Goal: Check status

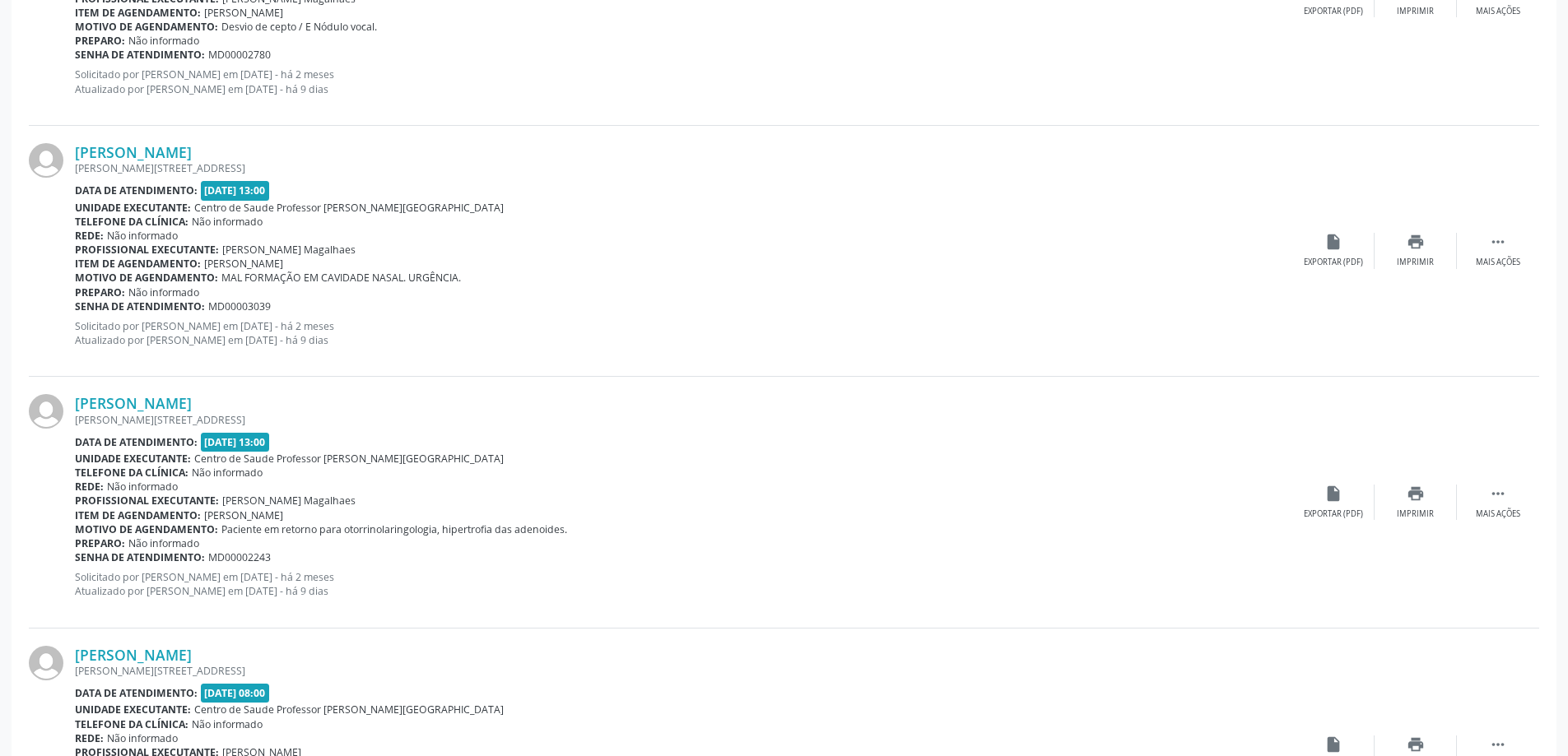
scroll to position [2733, 0]
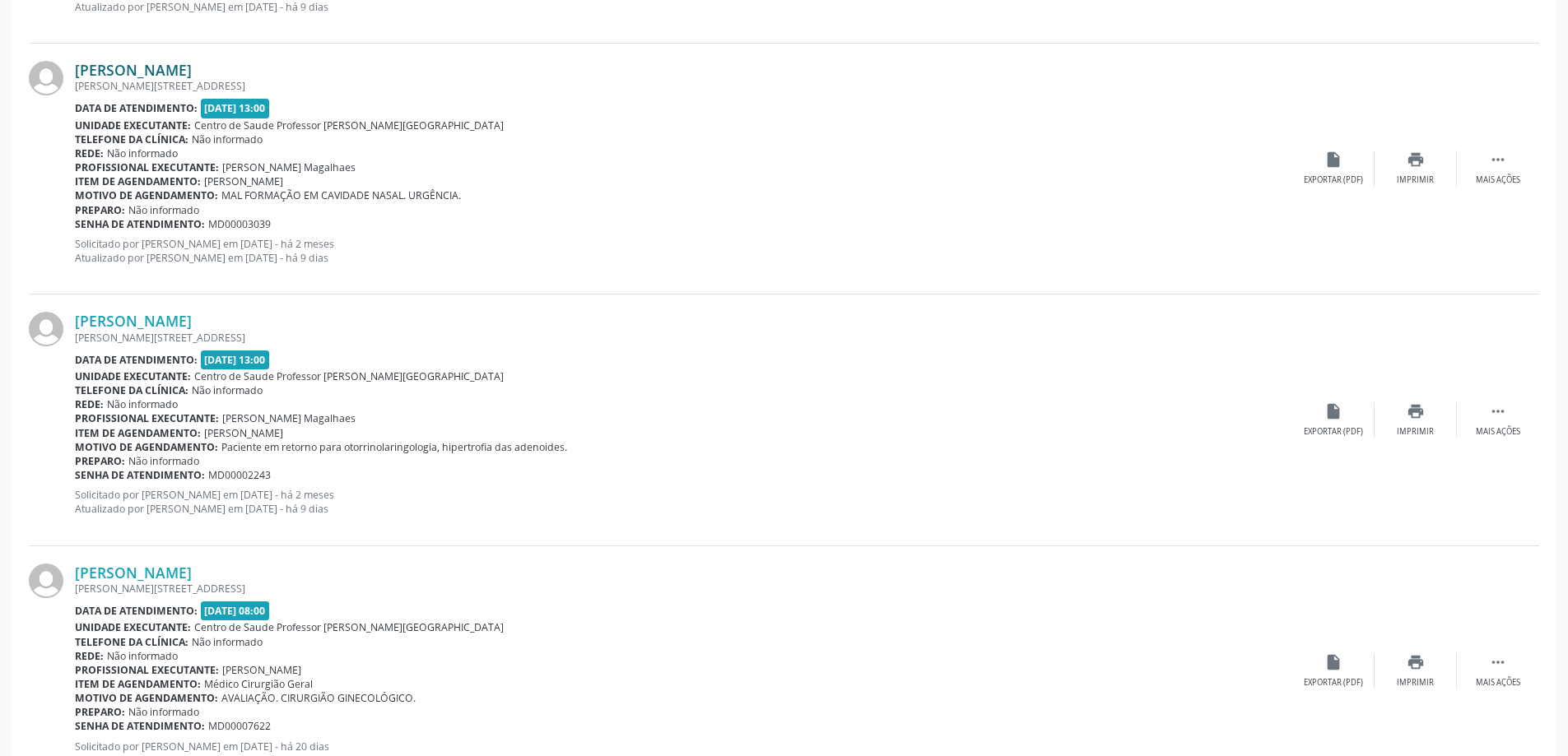
click at [191, 74] on link "[PERSON_NAME]" at bounding box center [133, 70] width 117 height 18
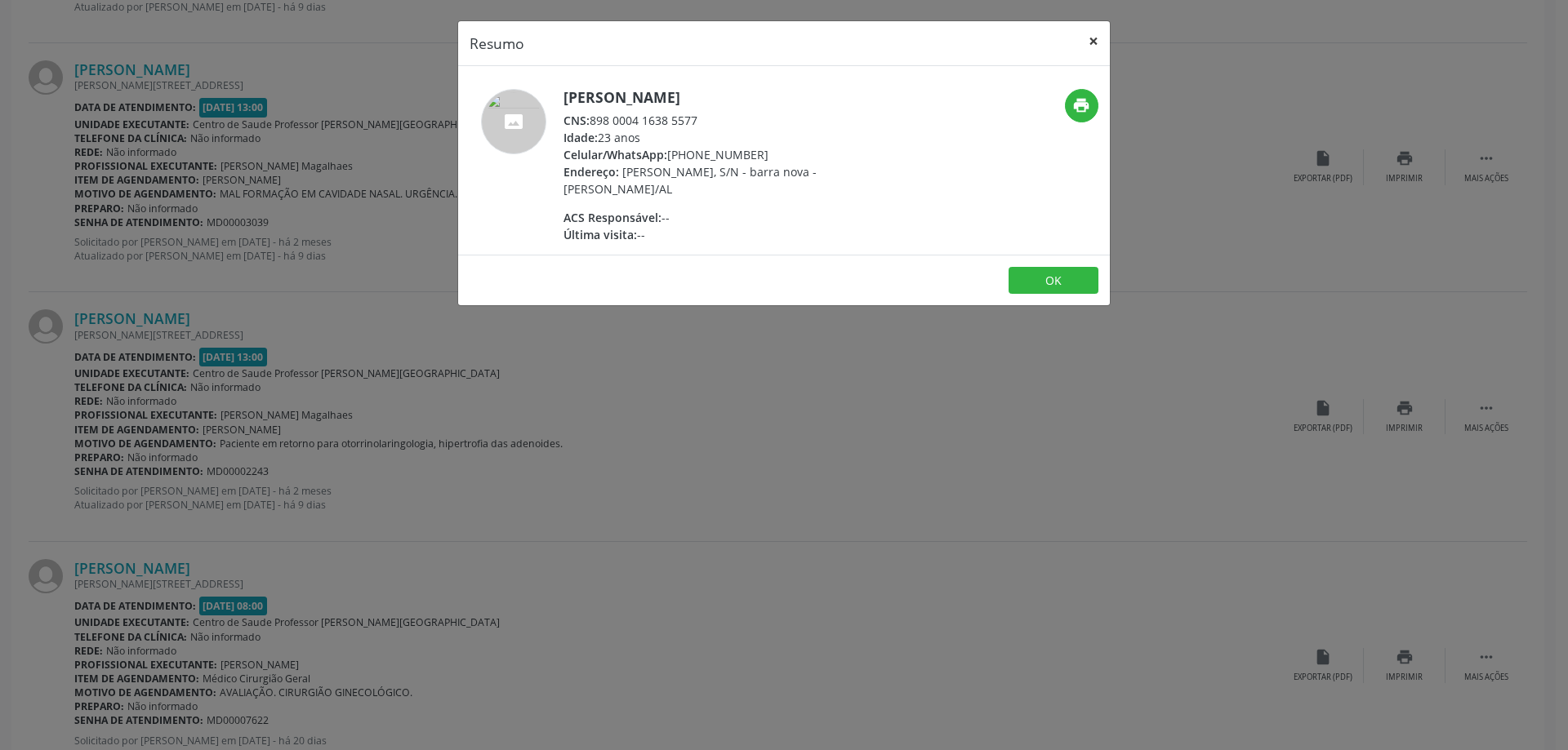
click at [1094, 42] on button "×" at bounding box center [1094, 41] width 33 height 40
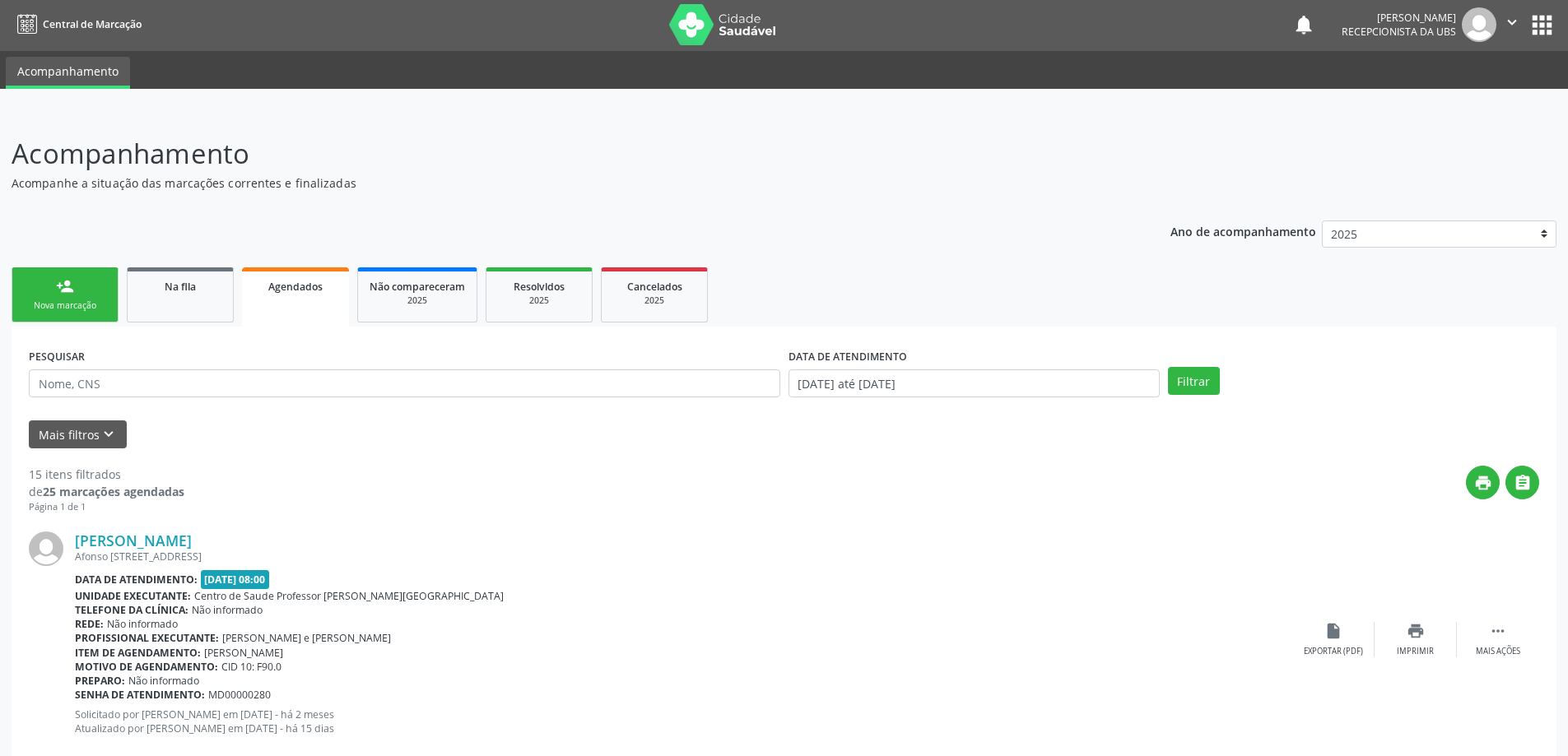
scroll to position [0, 0]
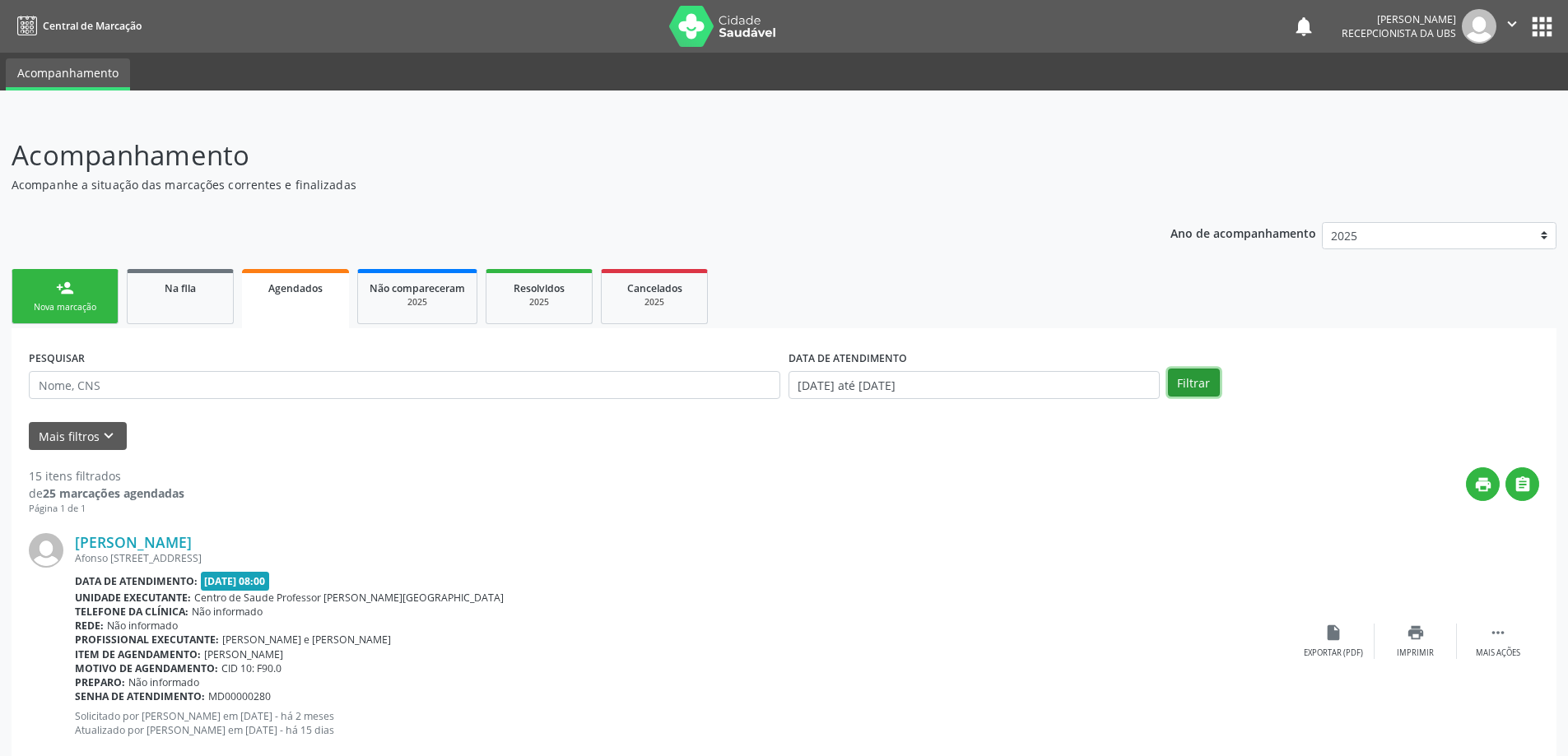
click at [1192, 383] on button "Filtrar" at bounding box center [1194, 382] width 52 height 28
click at [108, 430] on icon "keyboard_arrow_down" at bounding box center [108, 435] width 18 height 18
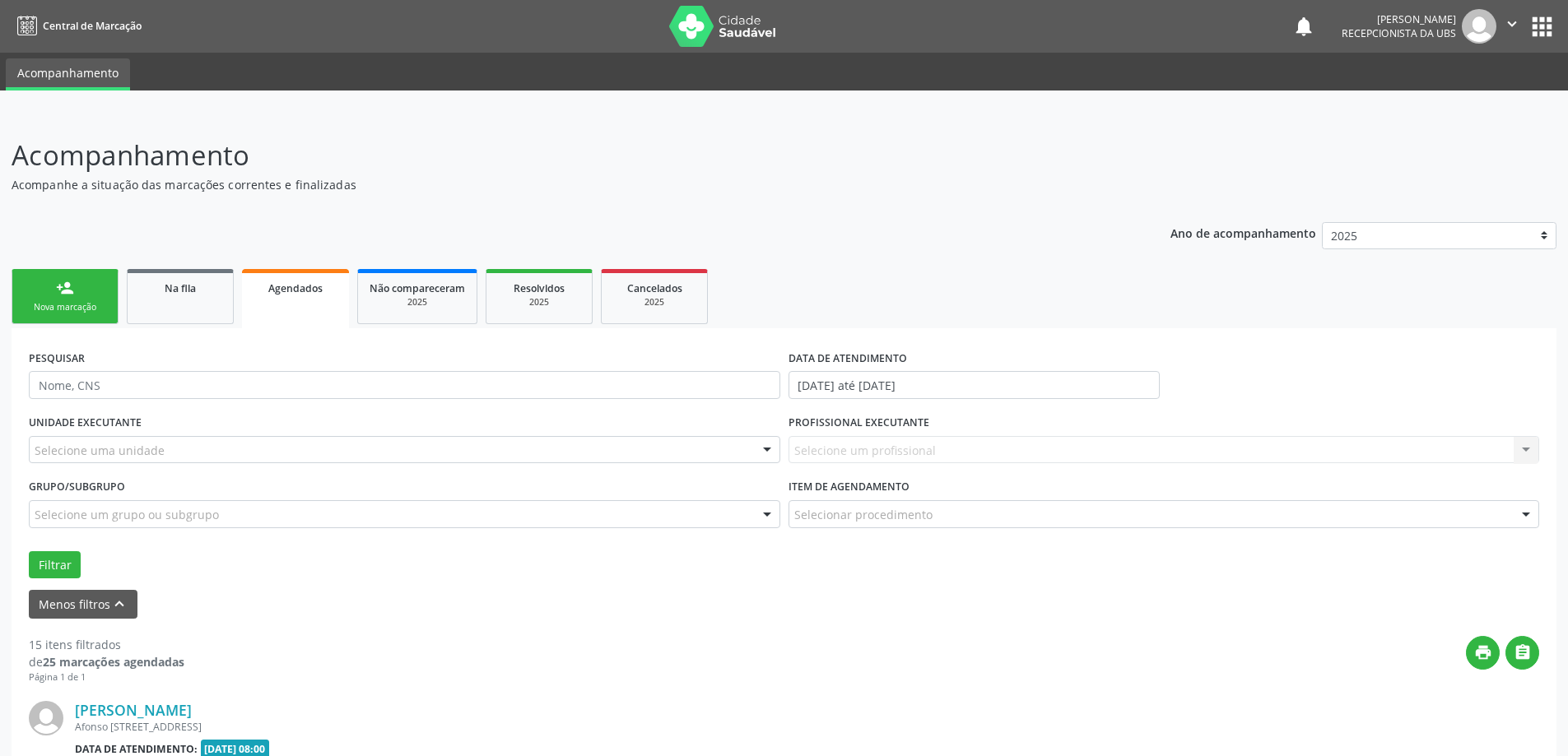
click at [1283, 326] on ul "person_add Nova marcação Na fila Agendados Não compareceram 2025 Resolvidos 202…" at bounding box center [784, 296] width 1545 height 64
click at [868, 271] on ul "person_add Nova marcação Na fila Agendados Não compareceram 2025 Resolvidos 202…" at bounding box center [784, 296] width 1545 height 64
click at [79, 606] on button "Menos filtros keyboard_arrow_up" at bounding box center [83, 604] width 108 height 29
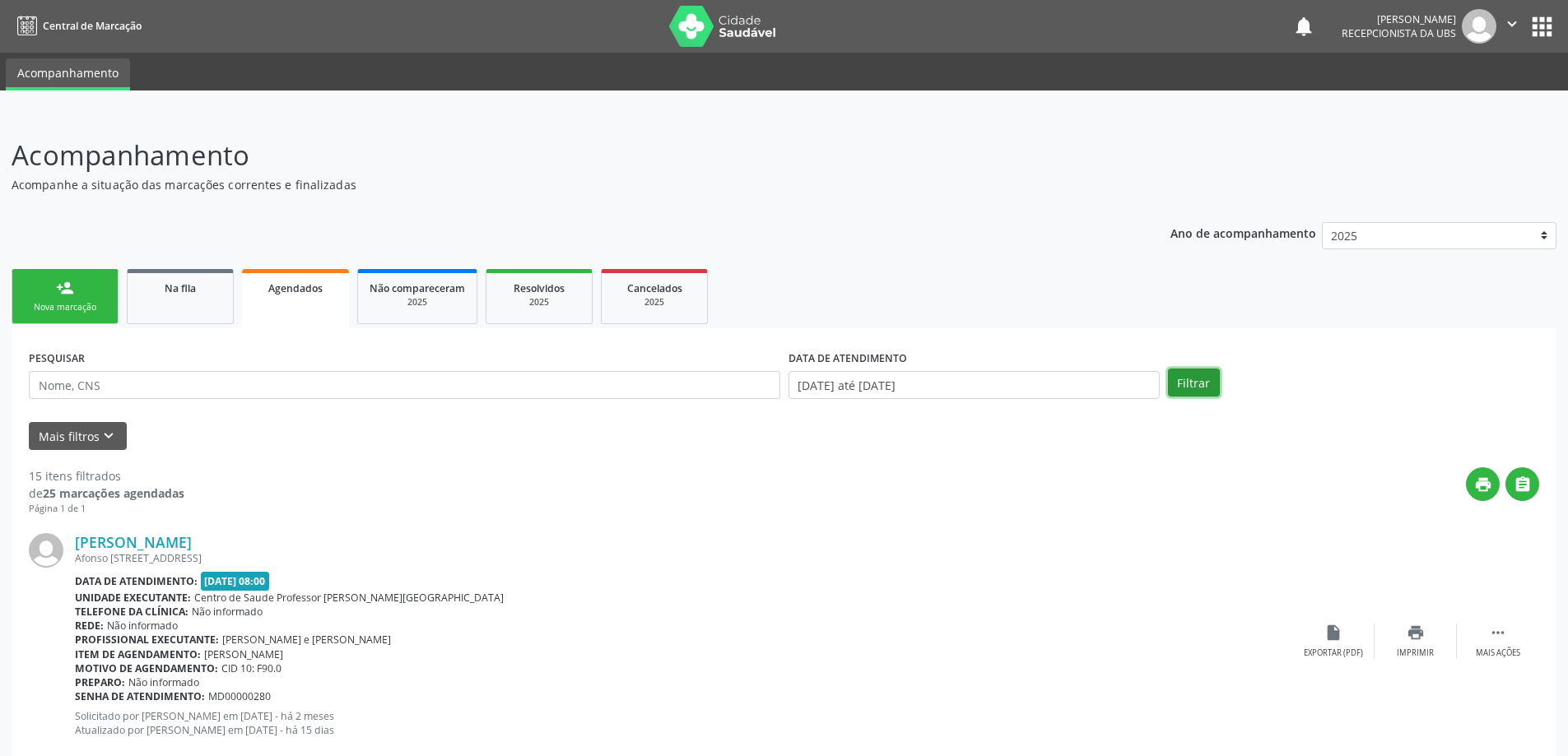
click at [1186, 375] on button "Filtrar" at bounding box center [1194, 382] width 52 height 28
click at [542, 308] on div "2025" at bounding box center [538, 302] width 82 height 13
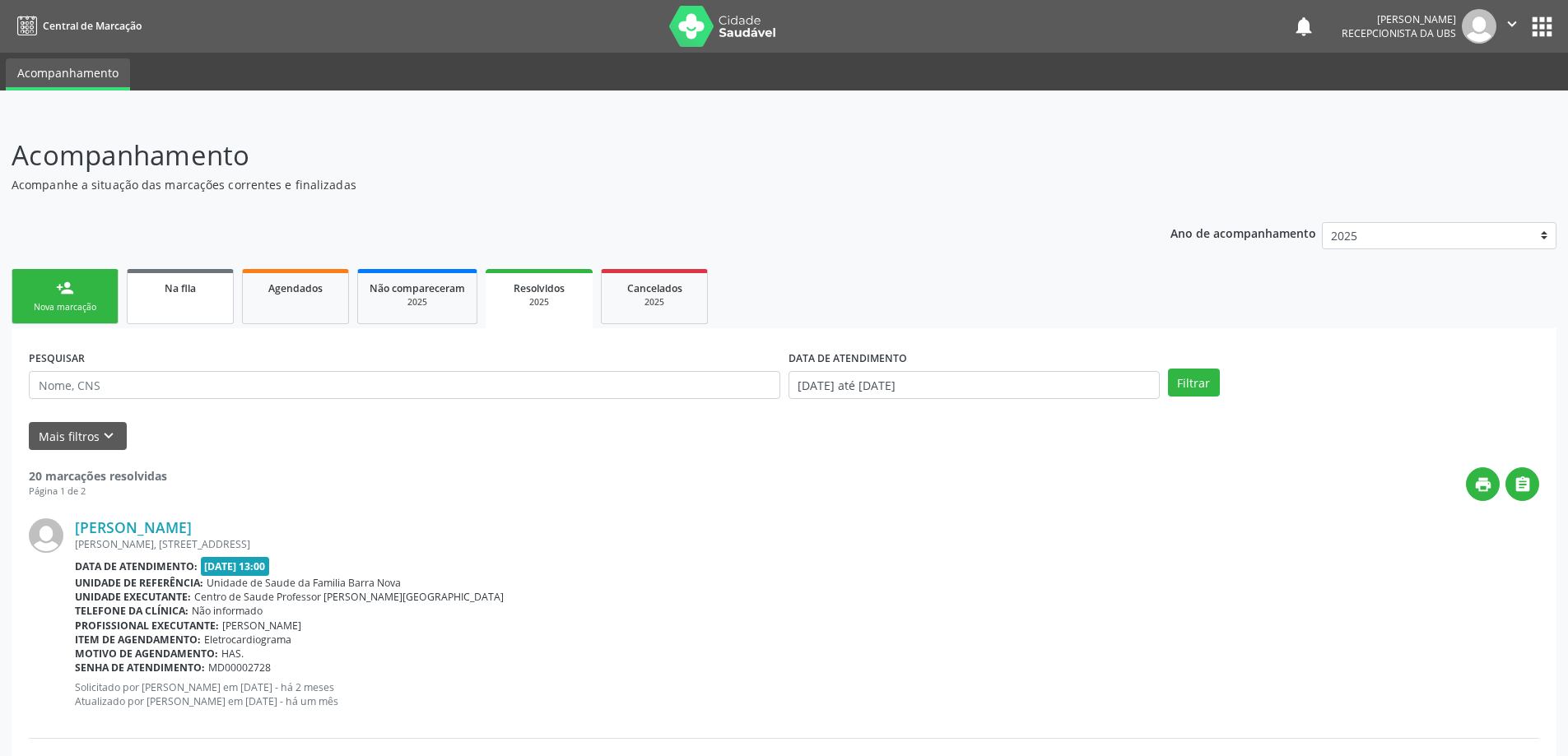
click at [190, 303] on link "Na fila" at bounding box center [180, 296] width 107 height 55
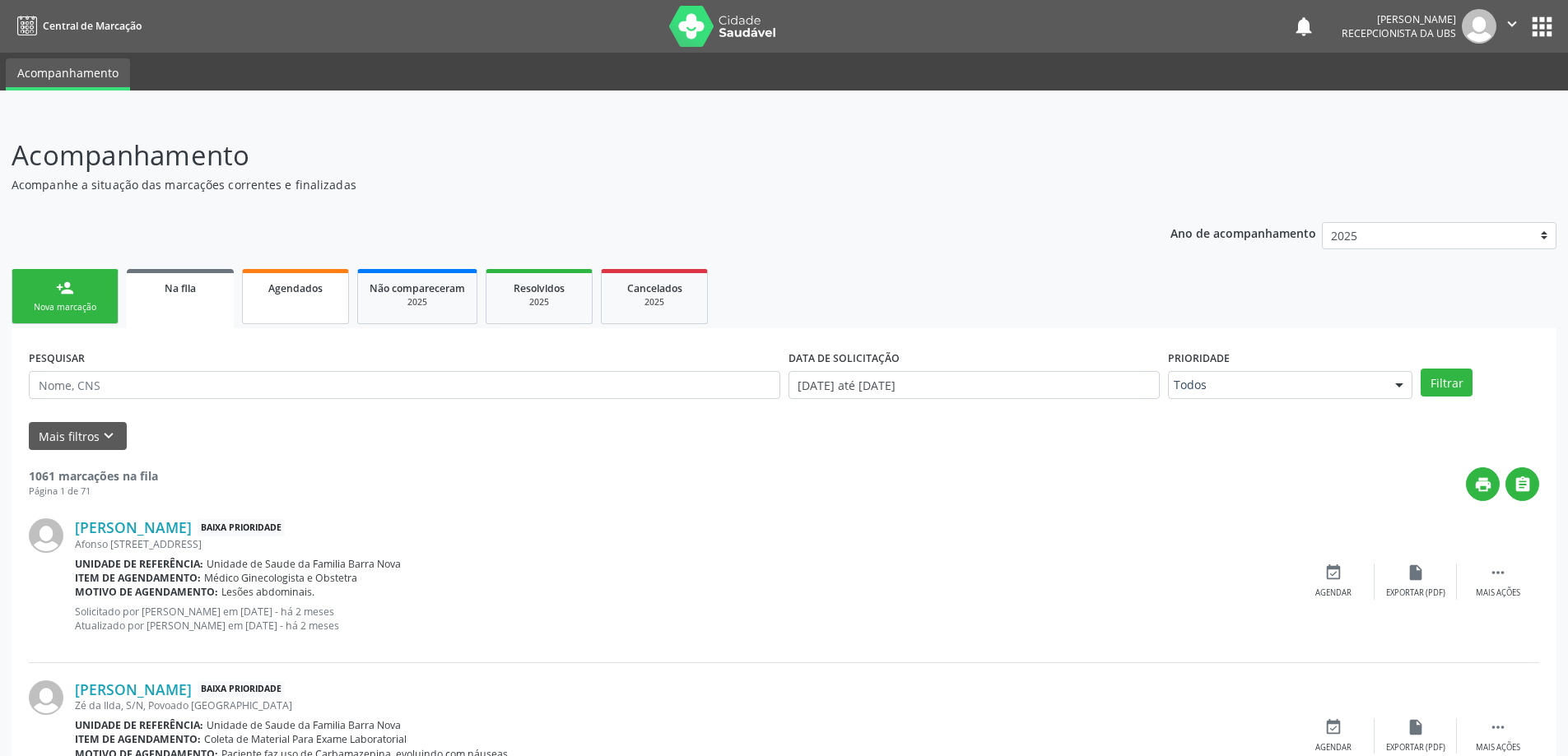
click at [306, 308] on link "Agendados" at bounding box center [295, 296] width 107 height 55
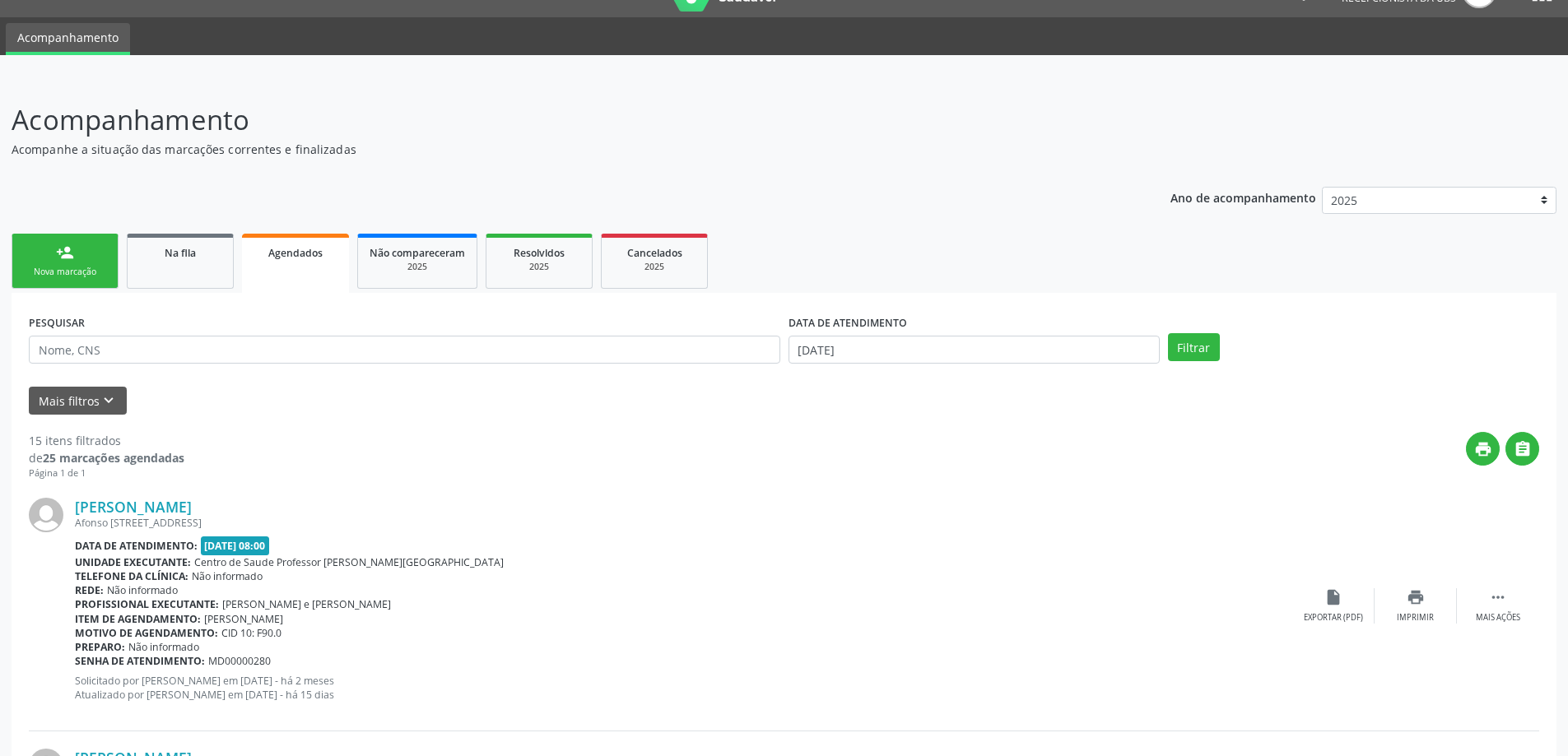
scroll to position [19, 0]
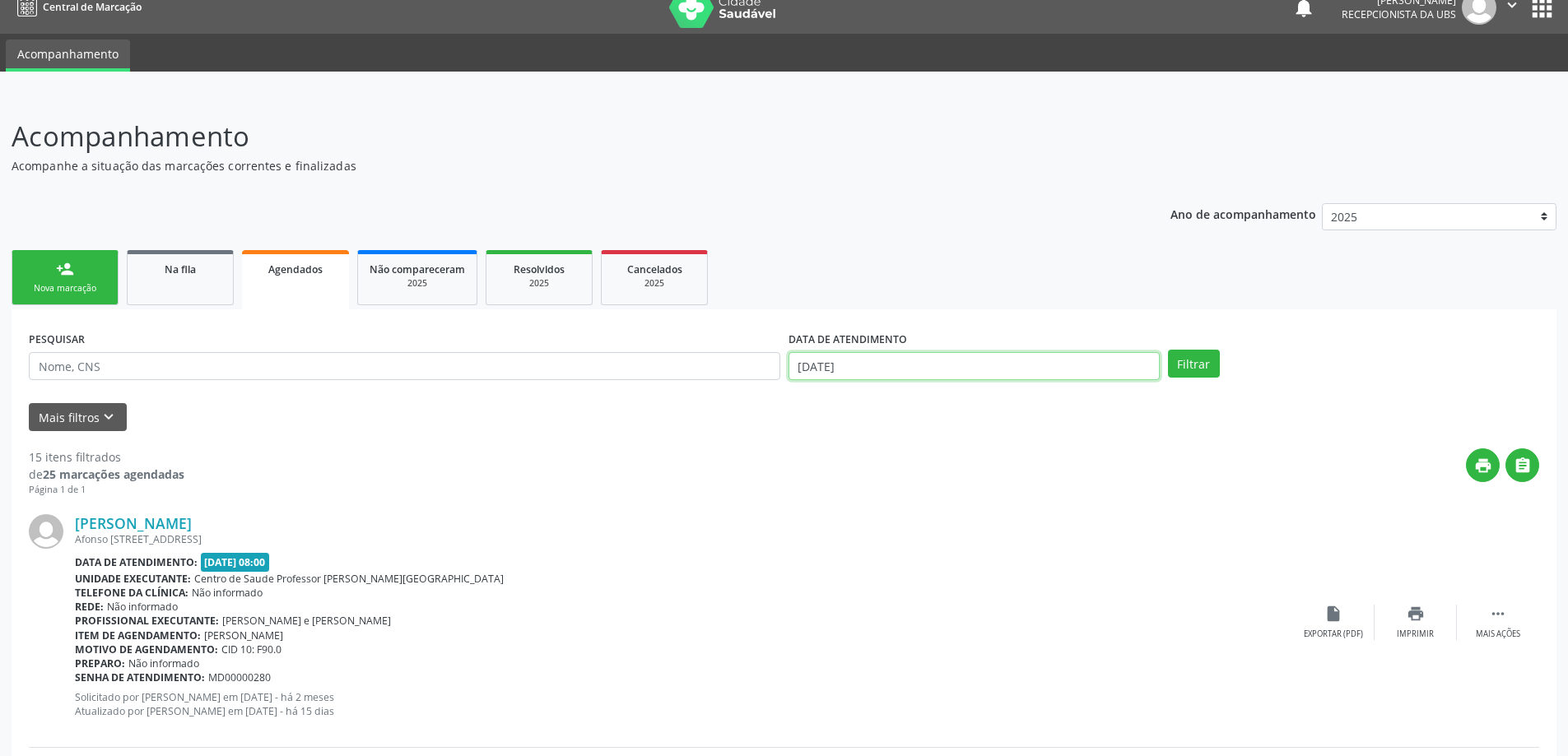
click at [1103, 360] on input "[DATE]" at bounding box center [974, 366] width 371 height 28
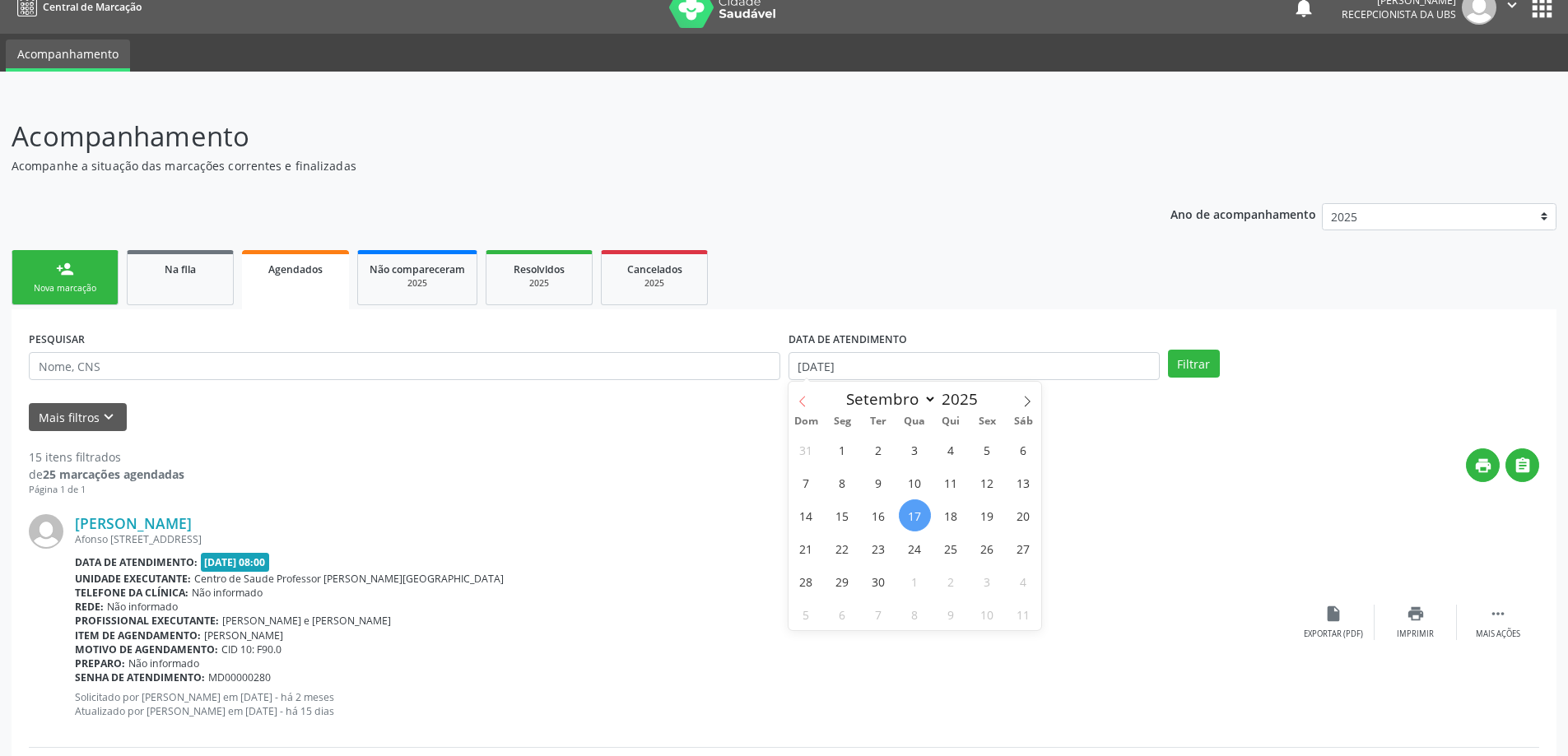
click at [804, 401] on icon at bounding box center [803, 402] width 12 height 12
select select "7"
click at [989, 448] on span "1" at bounding box center [986, 449] width 32 height 32
type input "[DATE]"
click at [1029, 394] on span at bounding box center [1027, 395] width 28 height 28
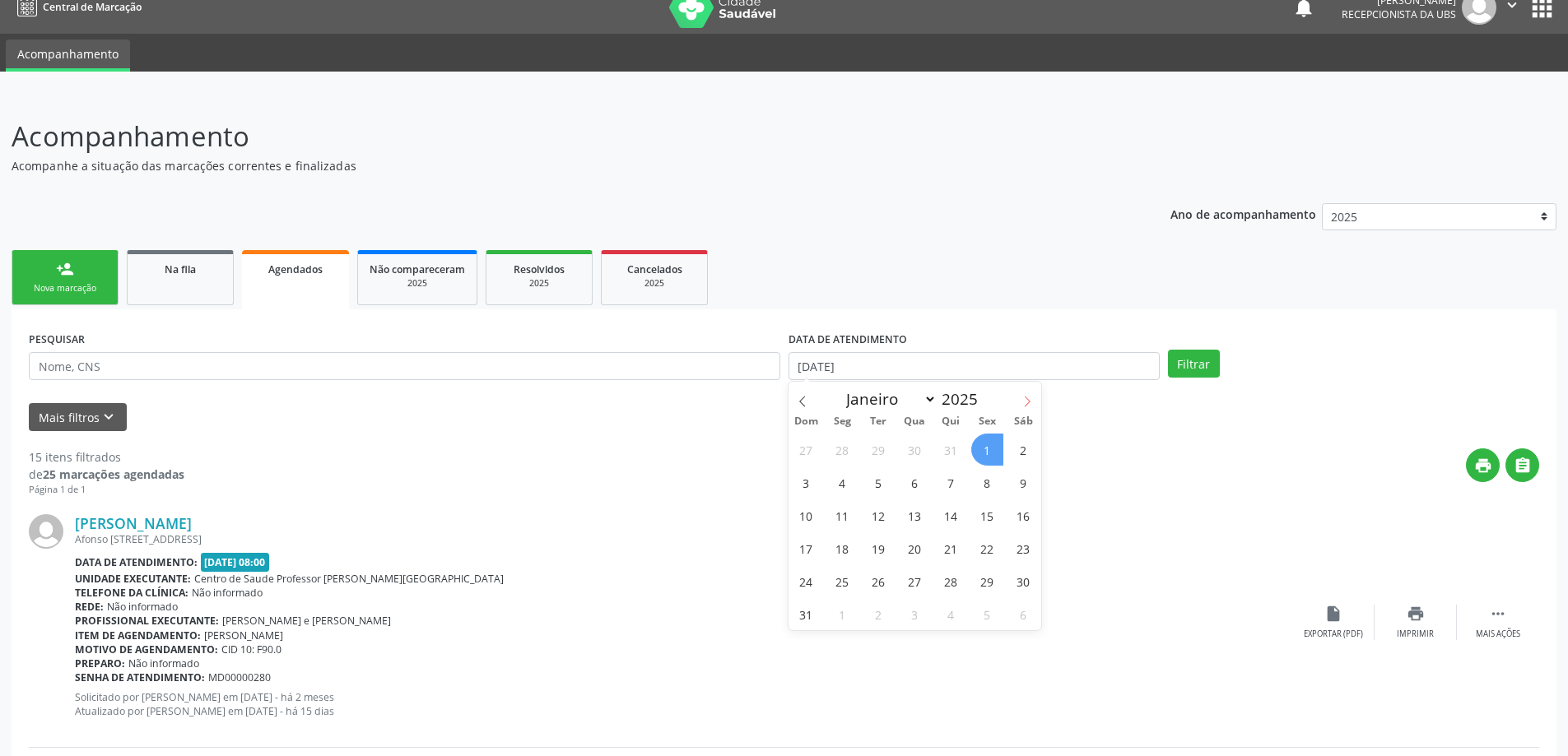
select select "8"
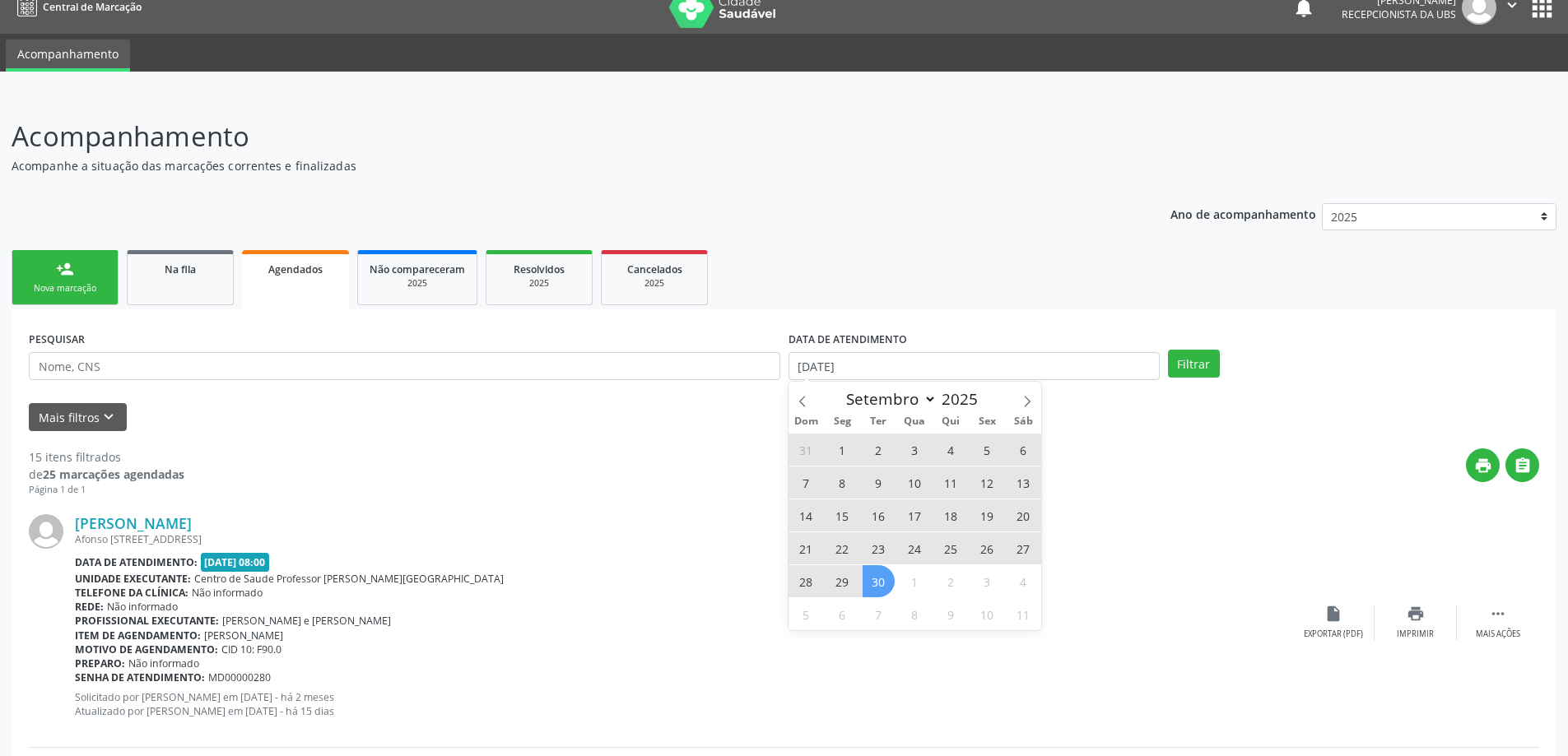
click at [884, 581] on span "30" at bounding box center [878, 580] width 32 height 32
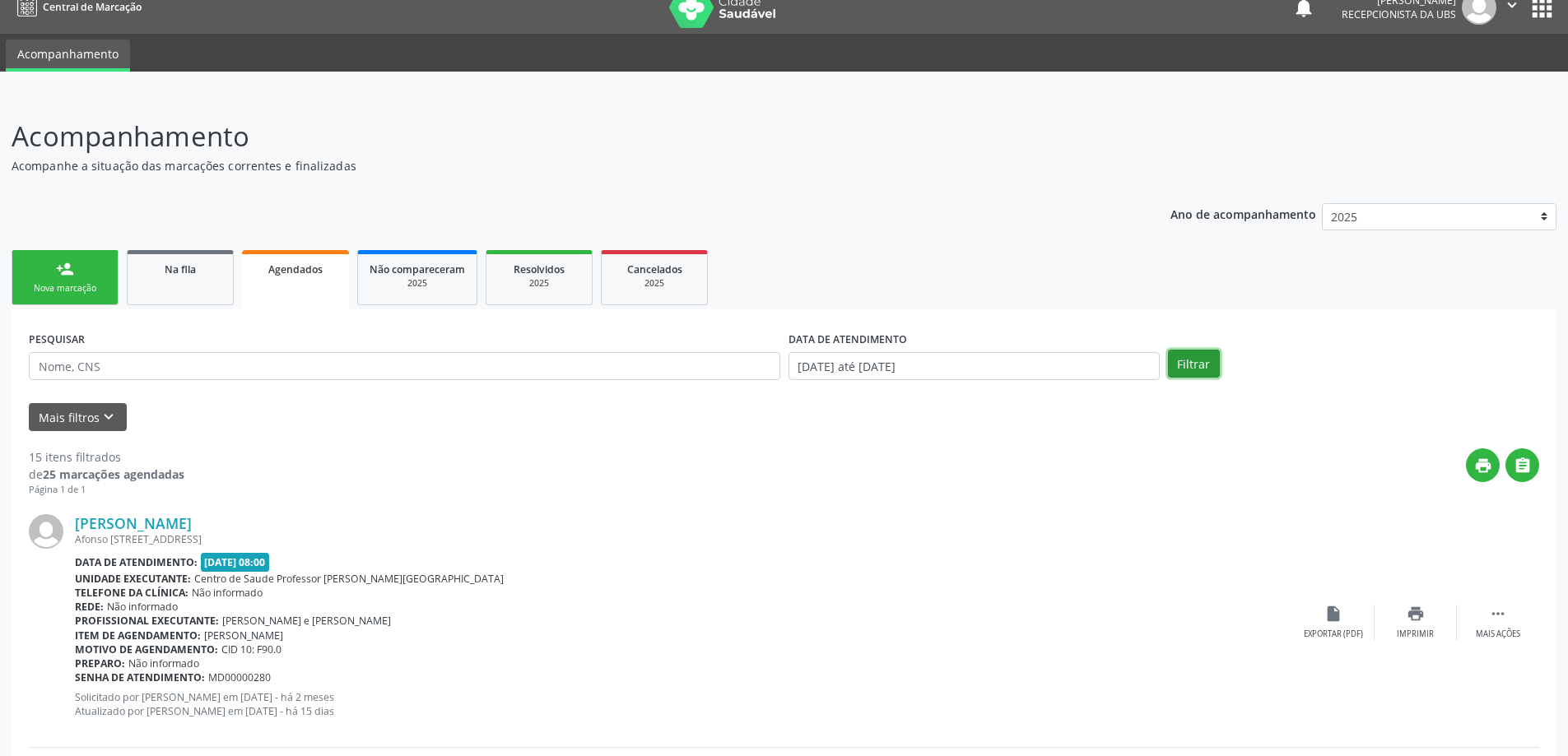
click at [1197, 356] on button "Filtrar" at bounding box center [1194, 363] width 52 height 28
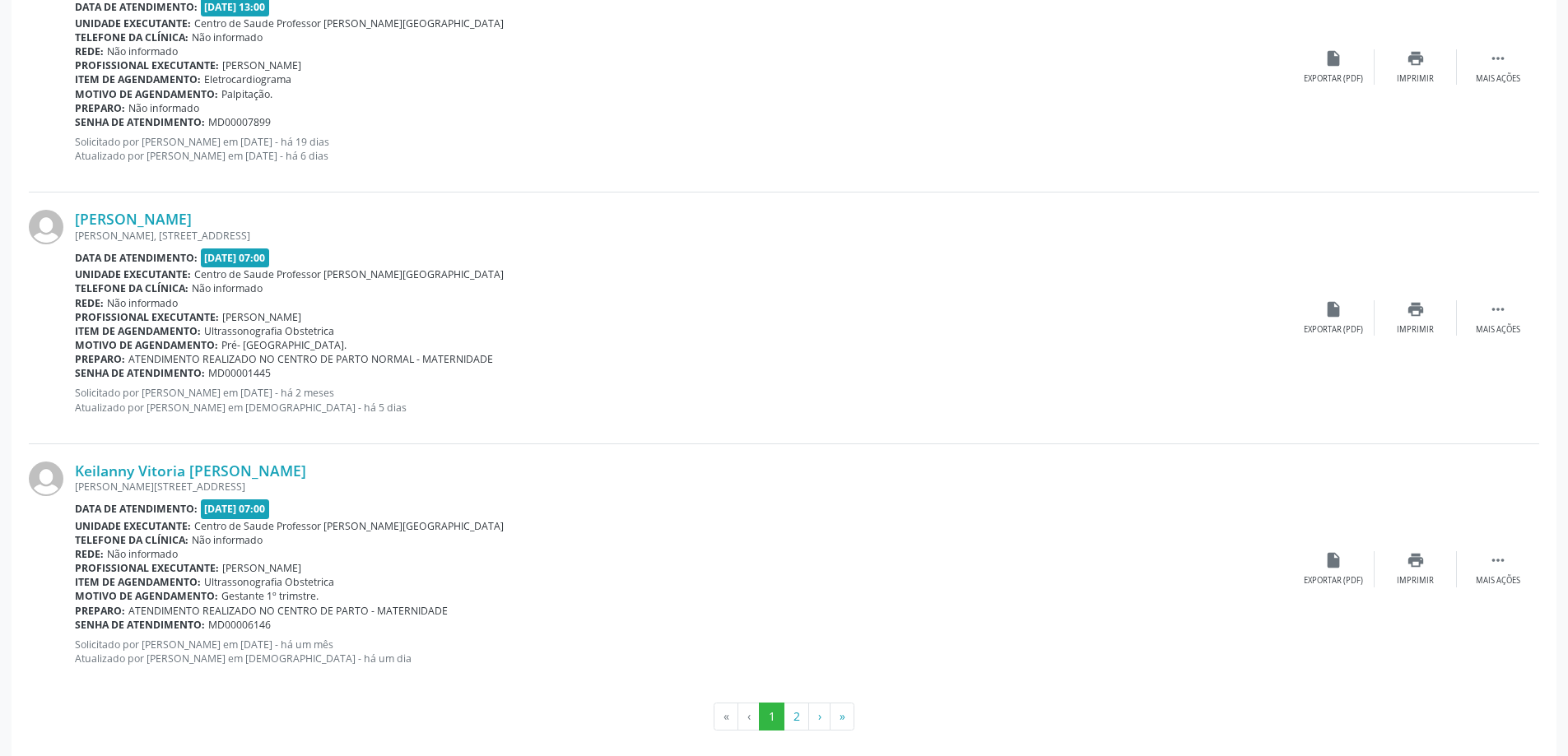
scroll to position [3603, 0]
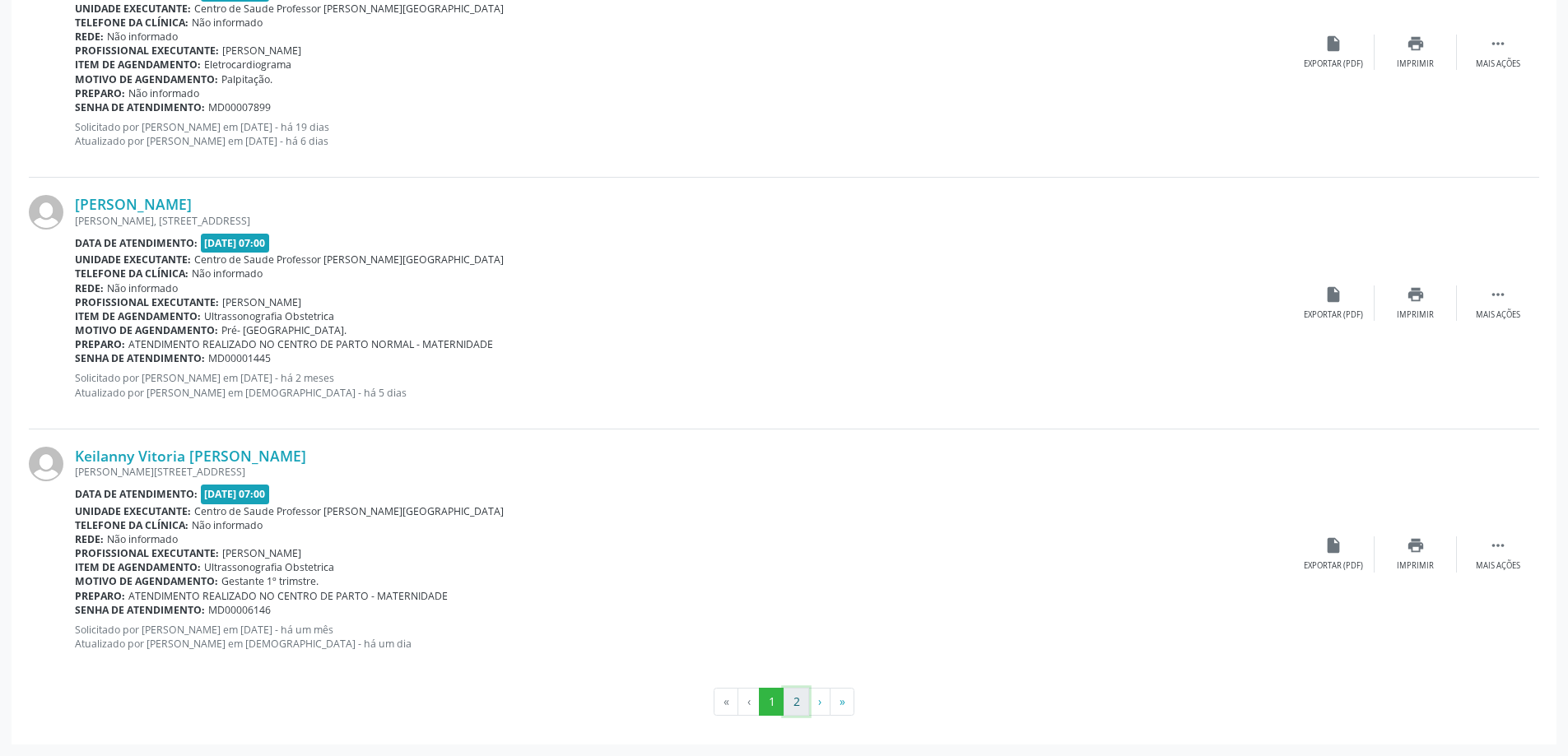
click at [792, 701] on button "2" at bounding box center [796, 701] width 25 height 28
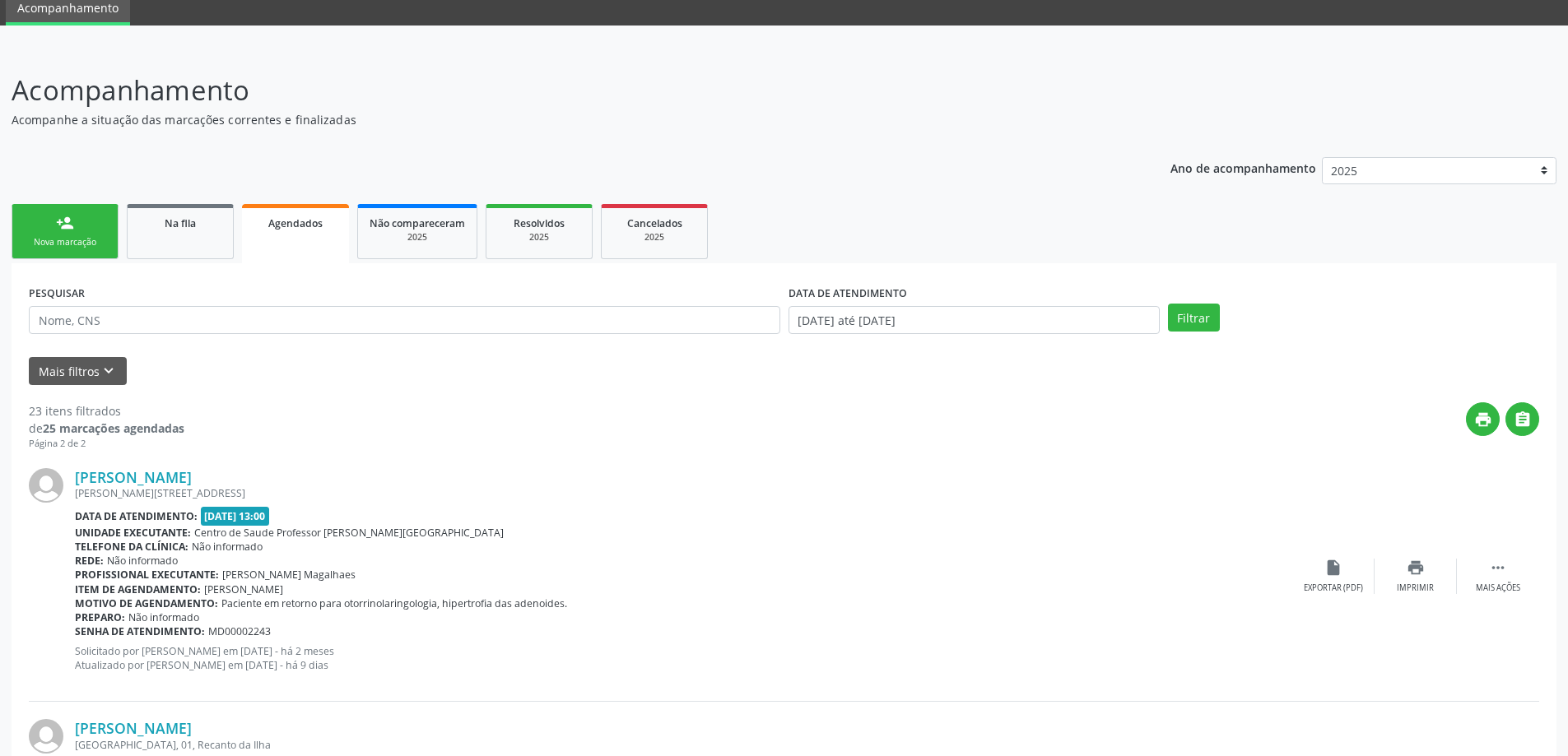
scroll to position [36, 0]
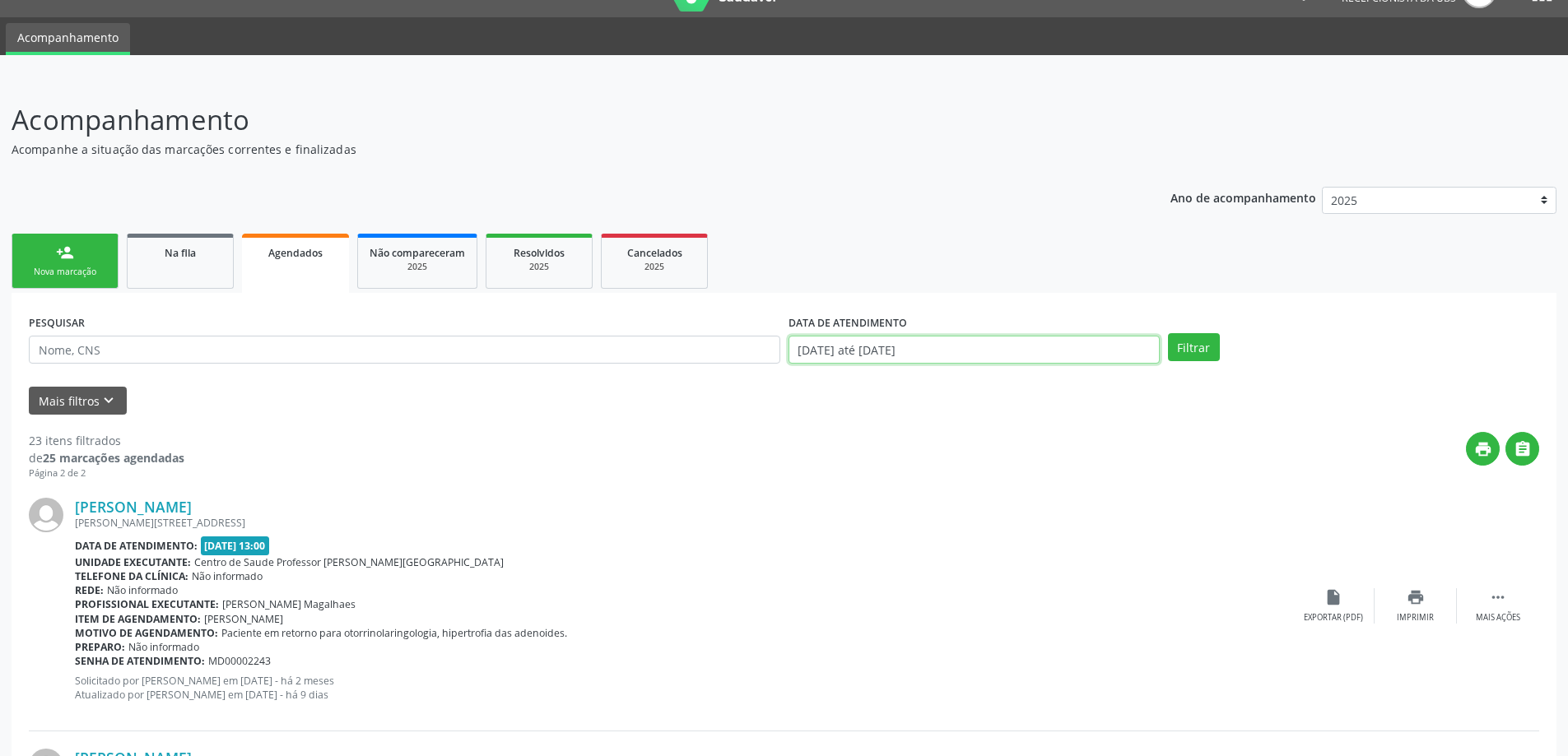
click at [1088, 352] on input "[DATE] até [DATE]" at bounding box center [974, 350] width 371 height 28
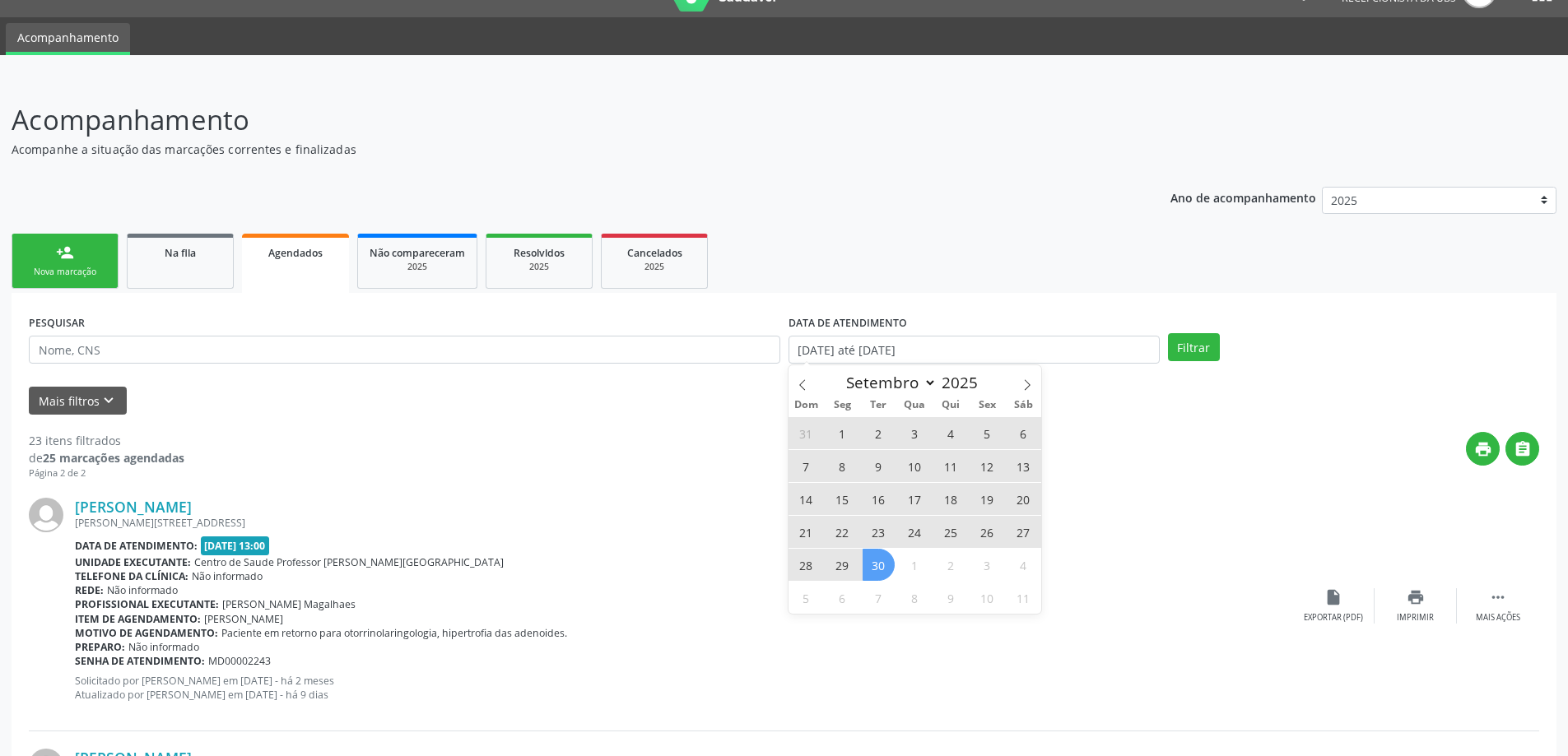
click at [840, 431] on span "1" at bounding box center [841, 433] width 32 height 32
type input "[DATE]"
click at [887, 566] on span "30" at bounding box center [878, 564] width 32 height 32
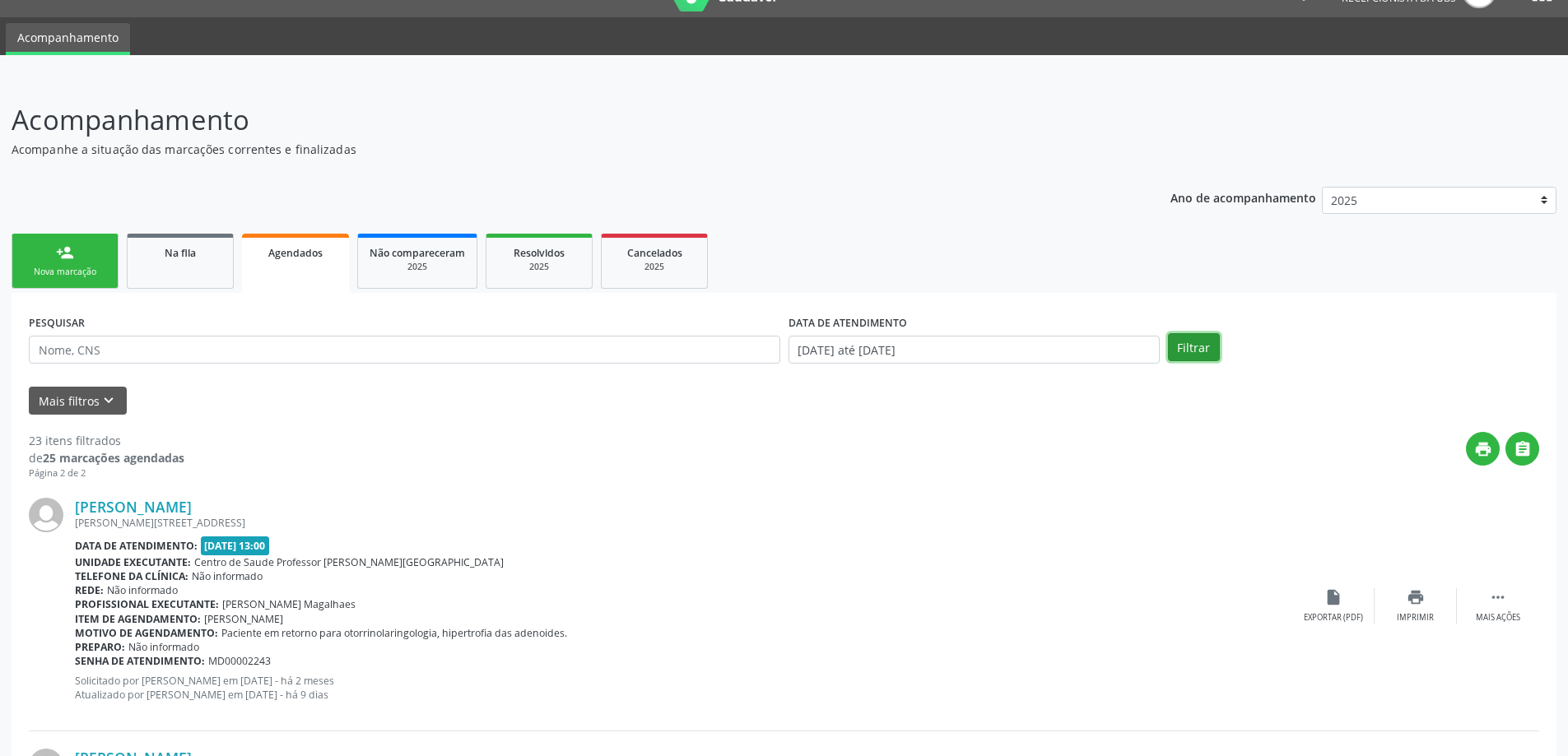
click at [1198, 352] on button "Filtrar" at bounding box center [1194, 347] width 52 height 28
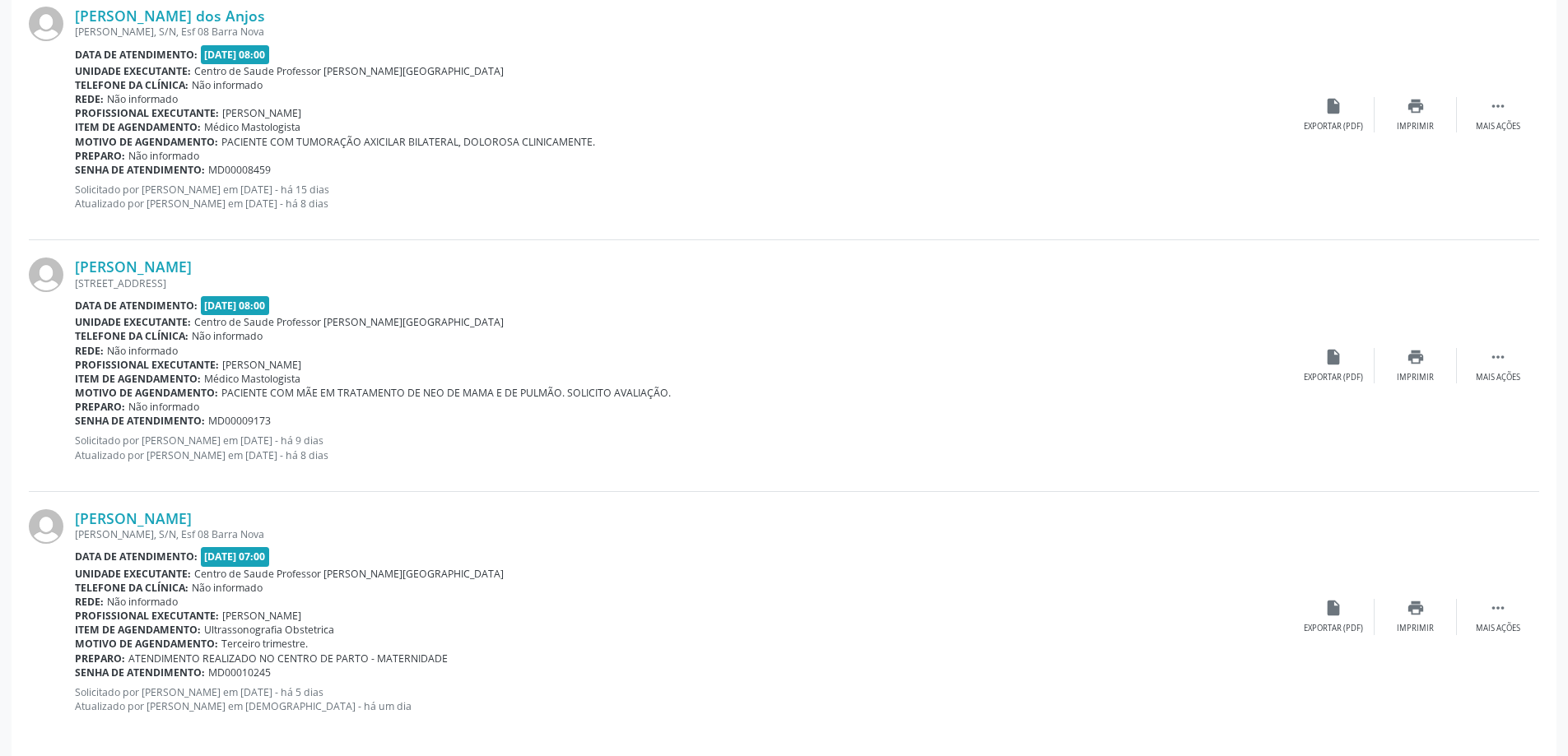
scroll to position [3556, 0]
